Goal: Find specific page/section: Find specific page/section

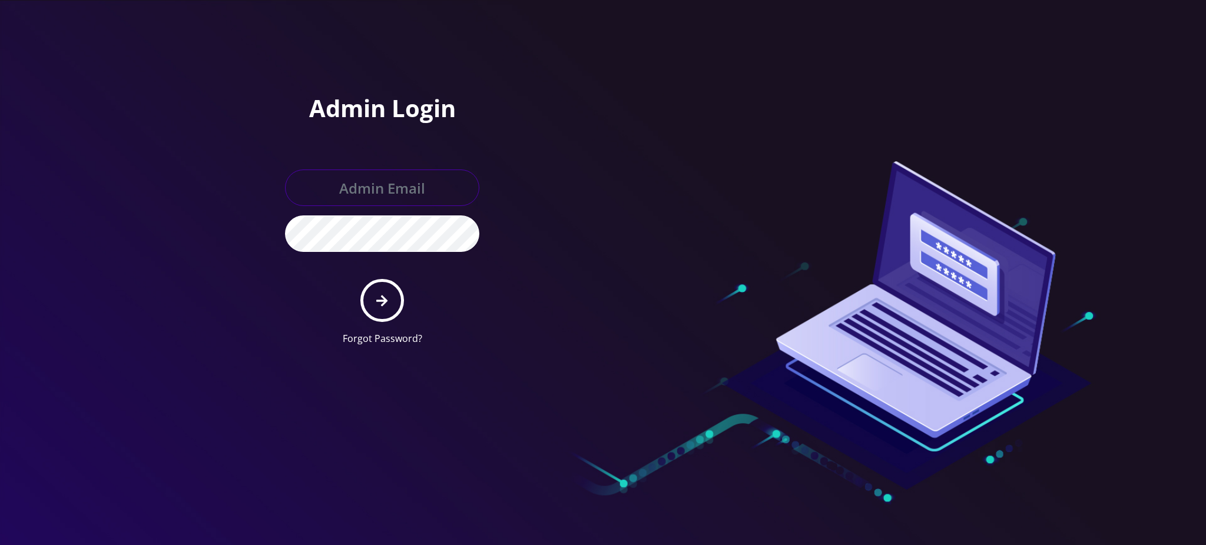
type input "rochelle@teltik.com"
click at [383, 312] on button "submit" at bounding box center [381, 300] width 43 height 43
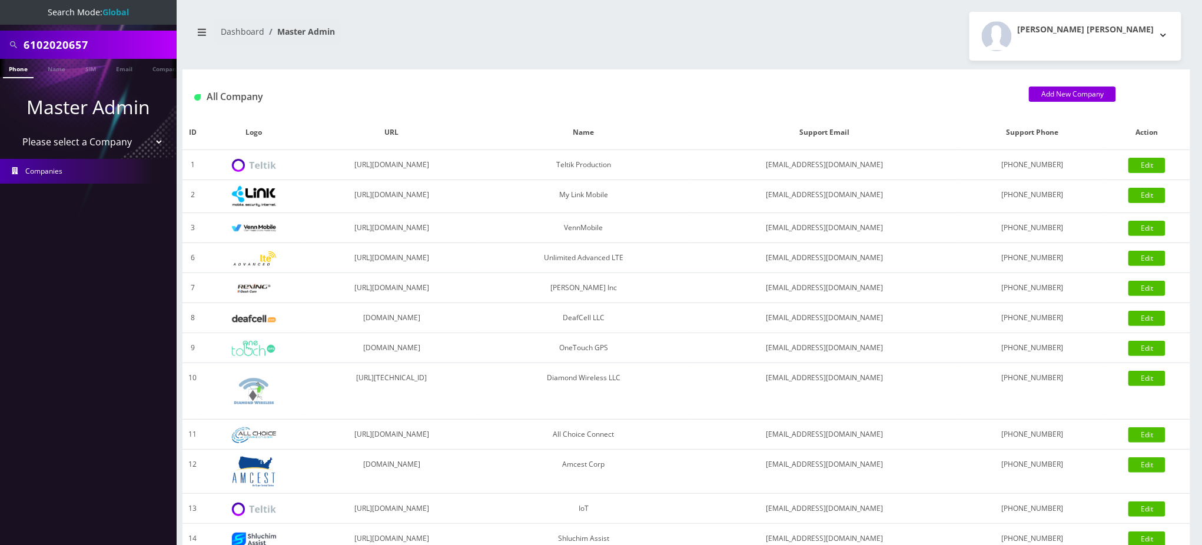
drag, startPoint x: 109, startPoint y: 47, endPoint x: 0, endPoint y: 47, distance: 109.5
click at [0, 47] on div "6102020657" at bounding box center [88, 45] width 177 height 28
paste input "13474773852"
drag, startPoint x: 26, startPoint y: 42, endPoint x: 0, endPoint y: 45, distance: 26.7
click at [0, 45] on div "13474773852" at bounding box center [88, 45] width 177 height 28
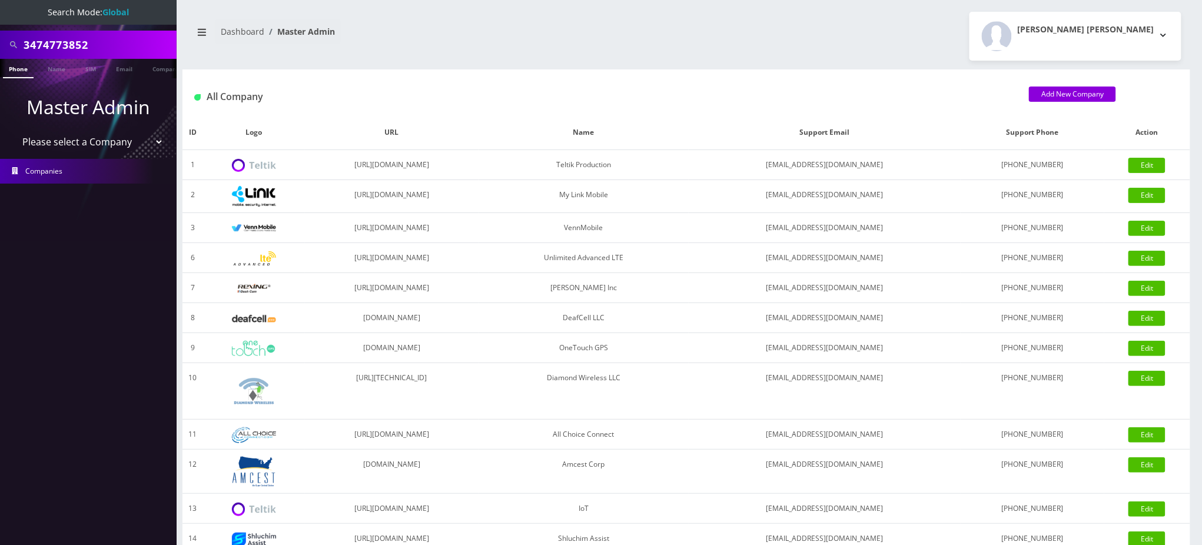
type input "3474773852"
click at [26, 71] on link "Phone" at bounding box center [18, 68] width 31 height 19
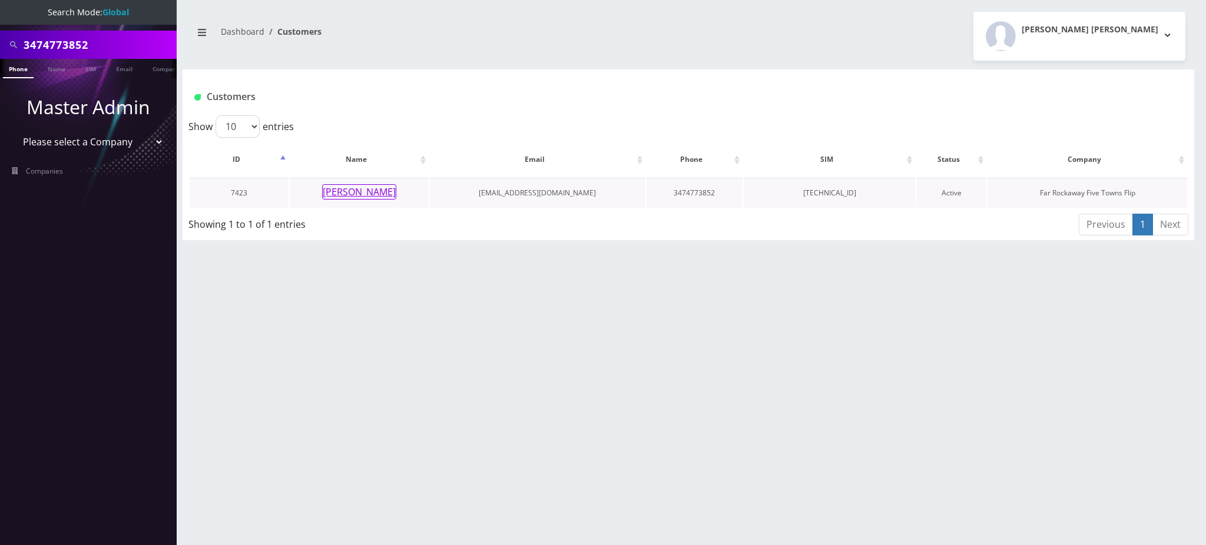
click at [370, 191] on button "[PERSON_NAME]" at bounding box center [359, 191] width 74 height 15
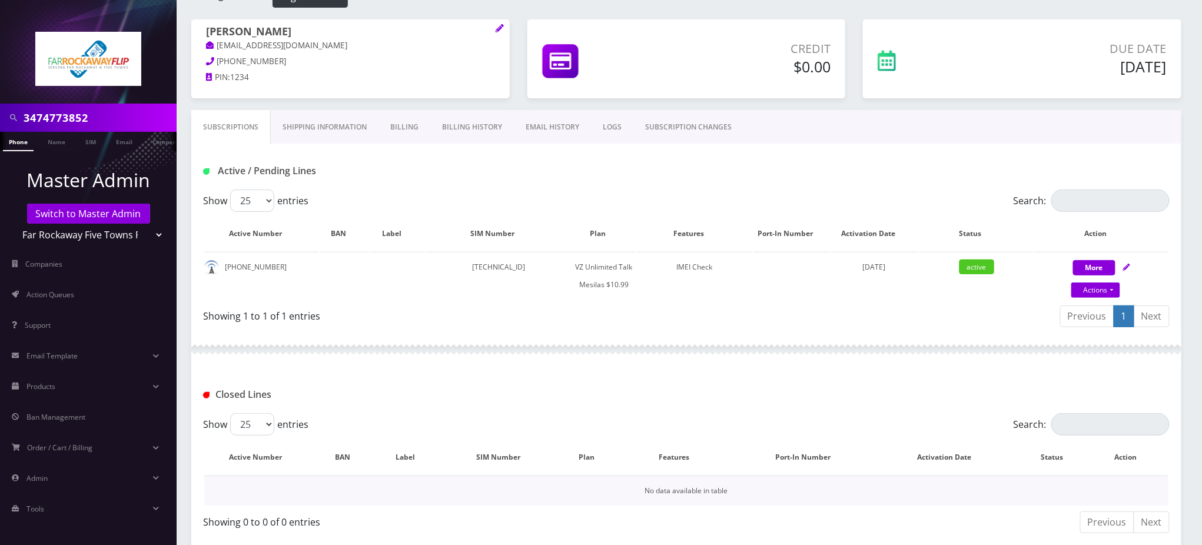
scroll to position [134, 0]
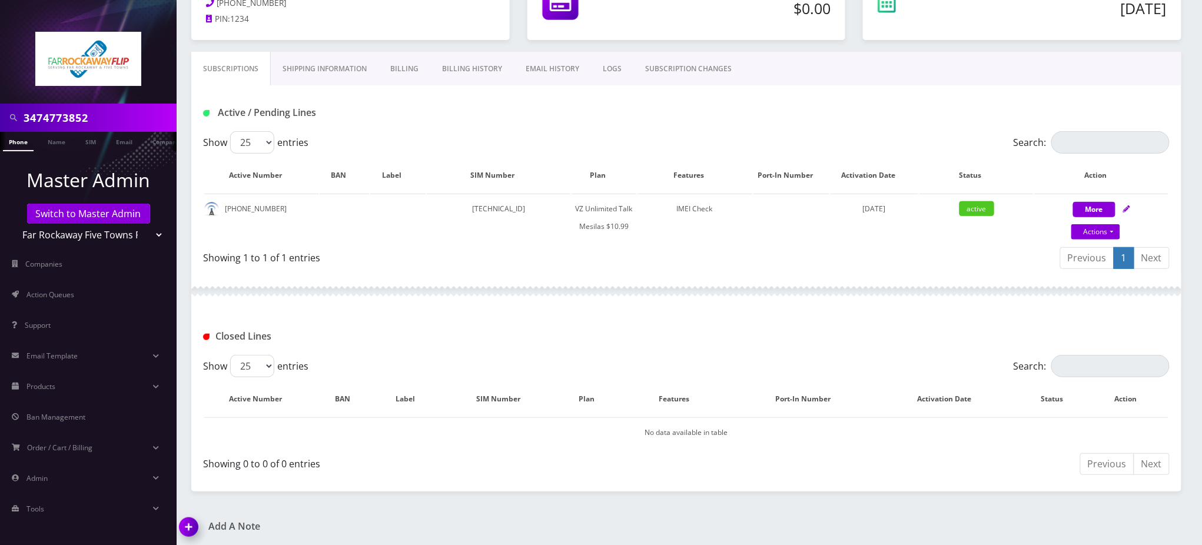
click at [1017, 498] on div "3474773852 Phone Name SIM Email Company Customer Dashboard Customer Details [PE…" at bounding box center [686, 207] width 1031 height 682
click at [613, 93] on div "Active / Pending Lines" at bounding box center [686, 108] width 990 height 46
